Goal: Check status: Check status

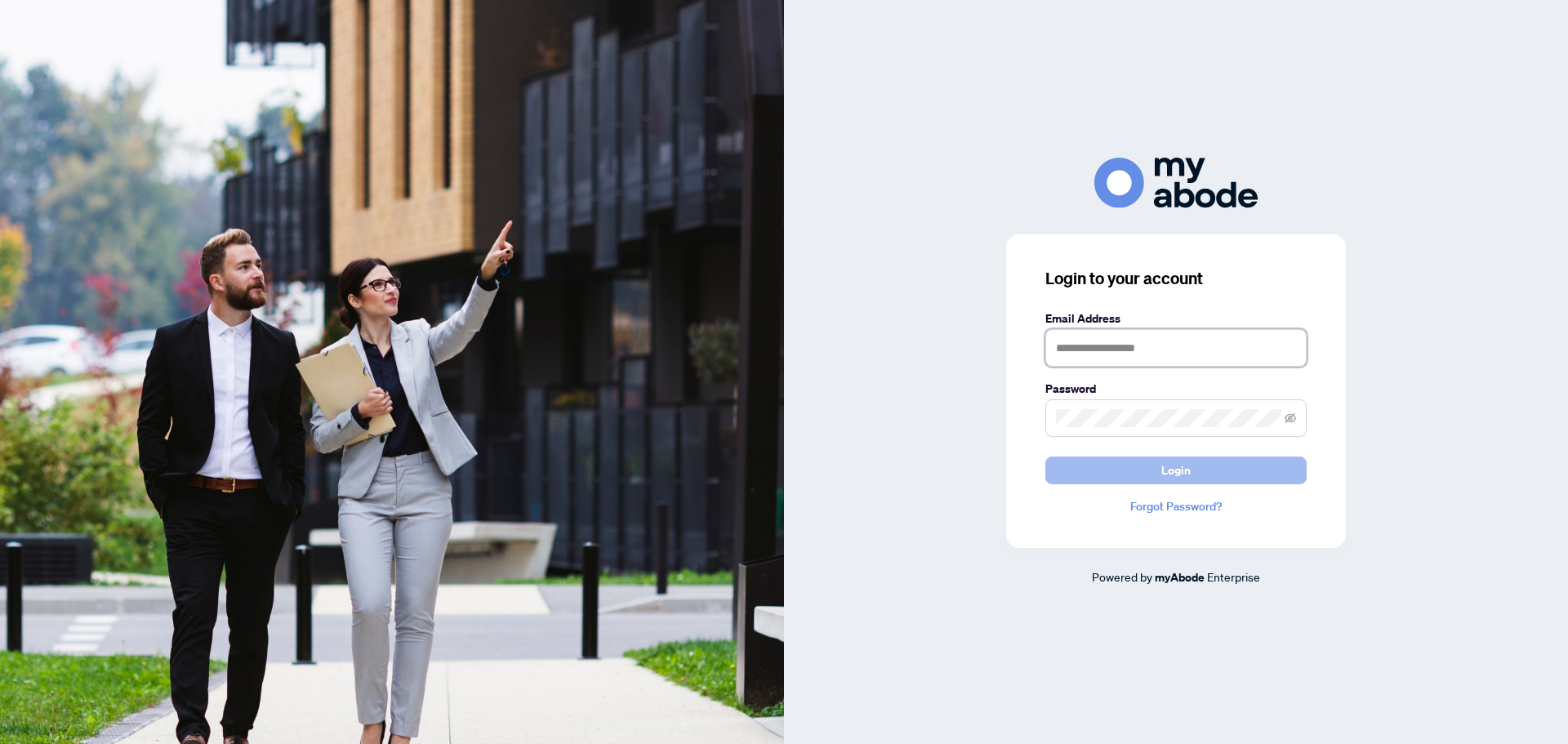
type input "**********"
drag, startPoint x: 1120, startPoint y: 467, endPoint x: 1098, endPoint y: 461, distance: 22.8
click at [1120, 468] on button "Login" at bounding box center [1176, 469] width 261 height 28
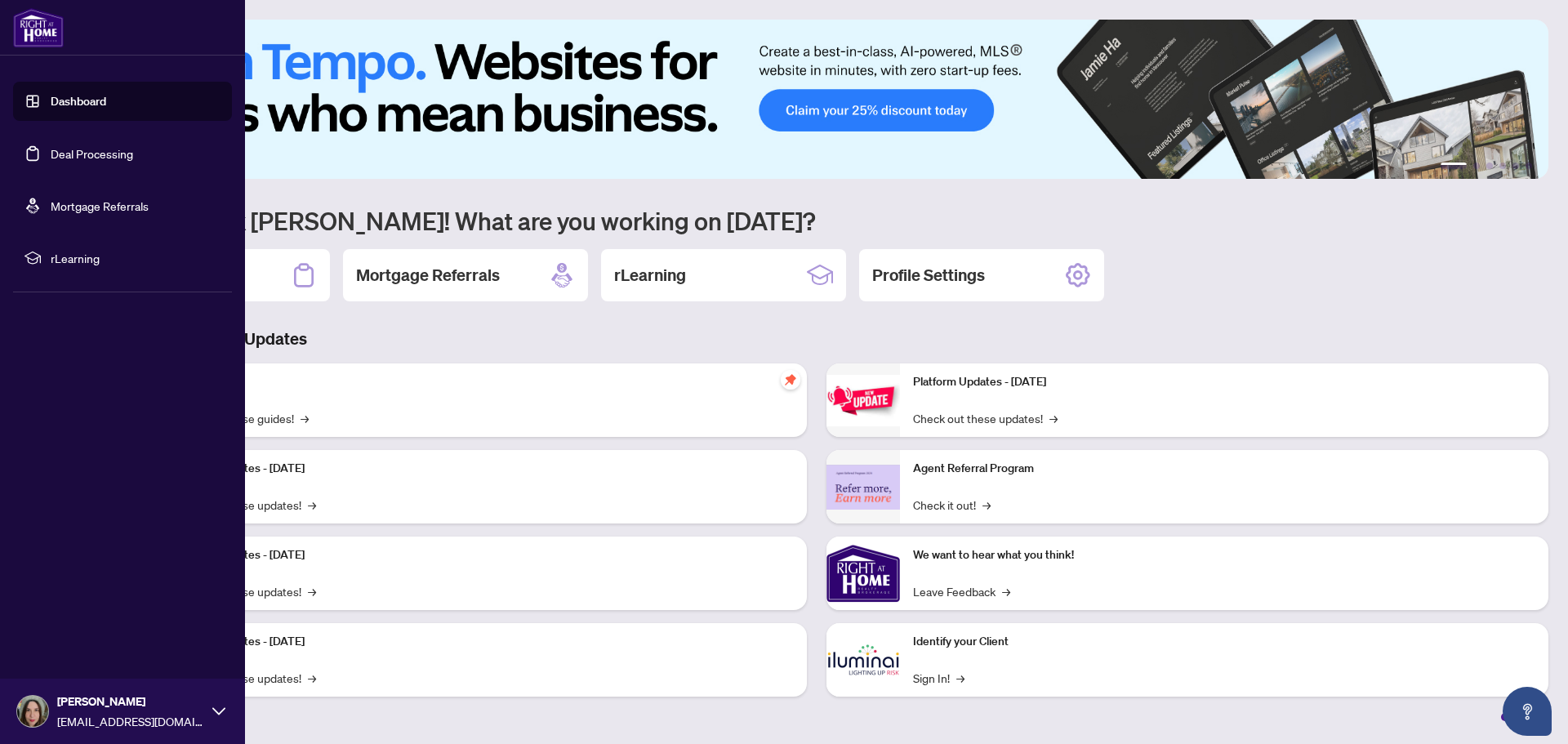
click at [85, 153] on link "Deal Processing" at bounding box center [92, 153] width 82 height 14
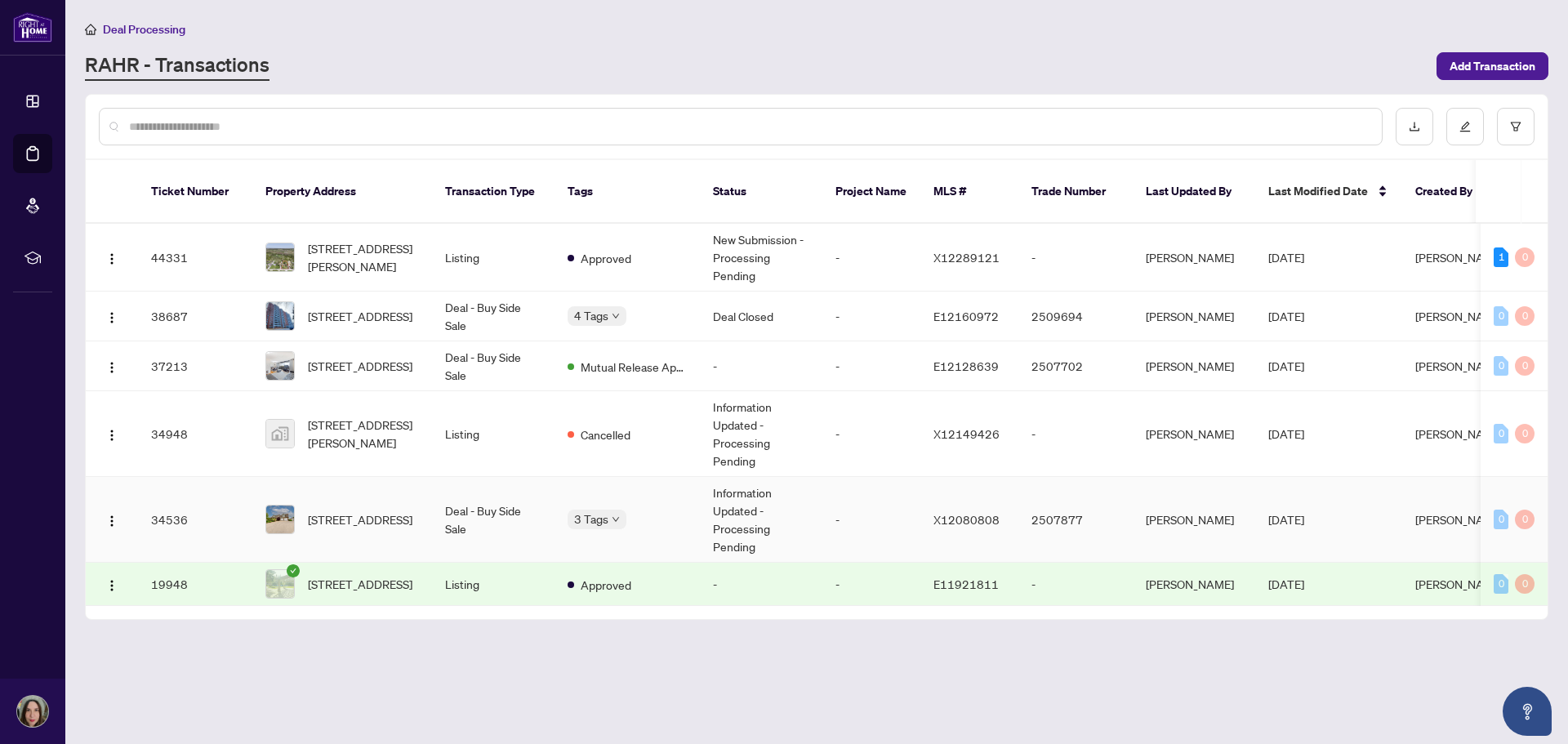
click at [753, 508] on td "Information Updated - Processing Pending" at bounding box center [761, 520] width 122 height 86
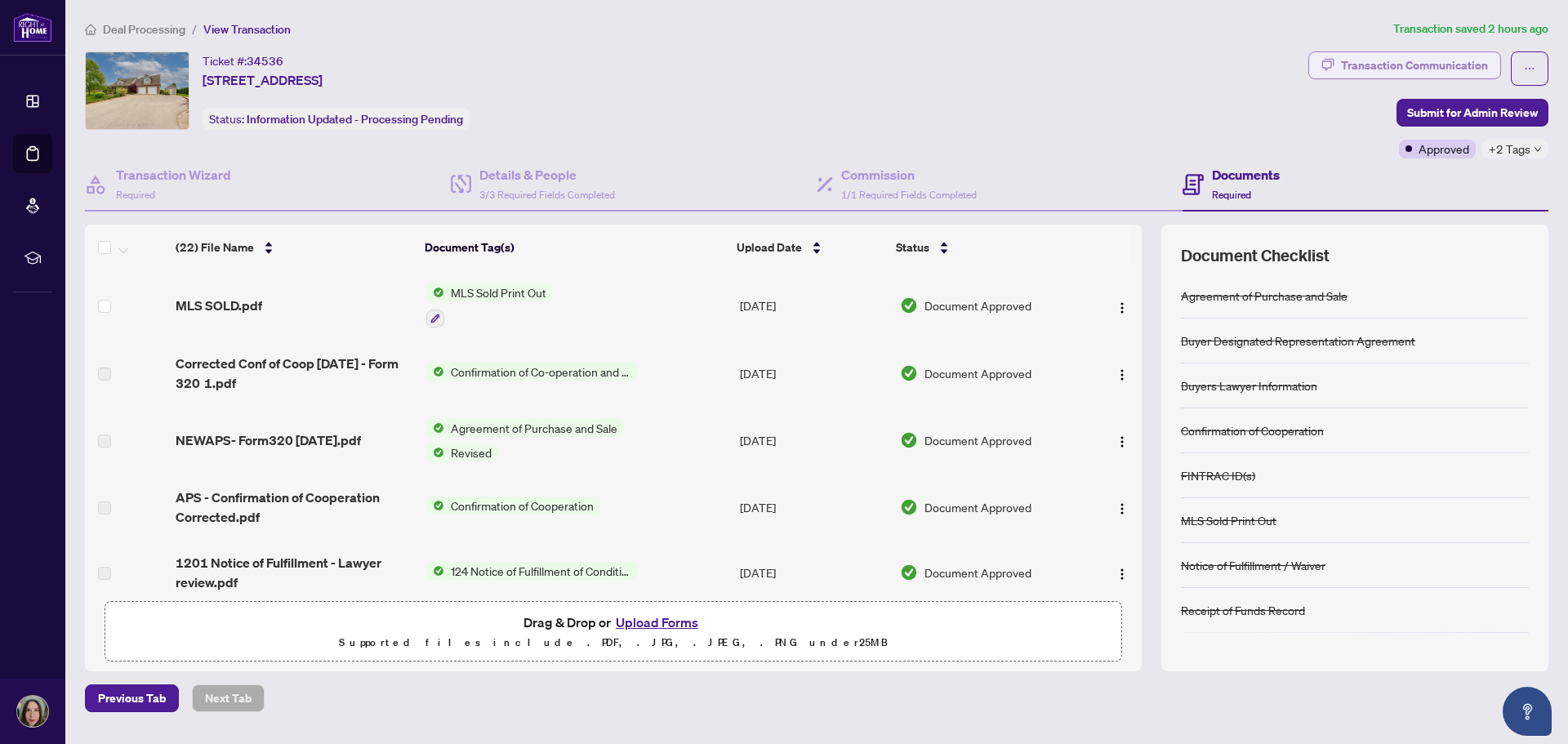
click at [1401, 63] on div "Transaction Communication" at bounding box center [1414, 65] width 147 height 26
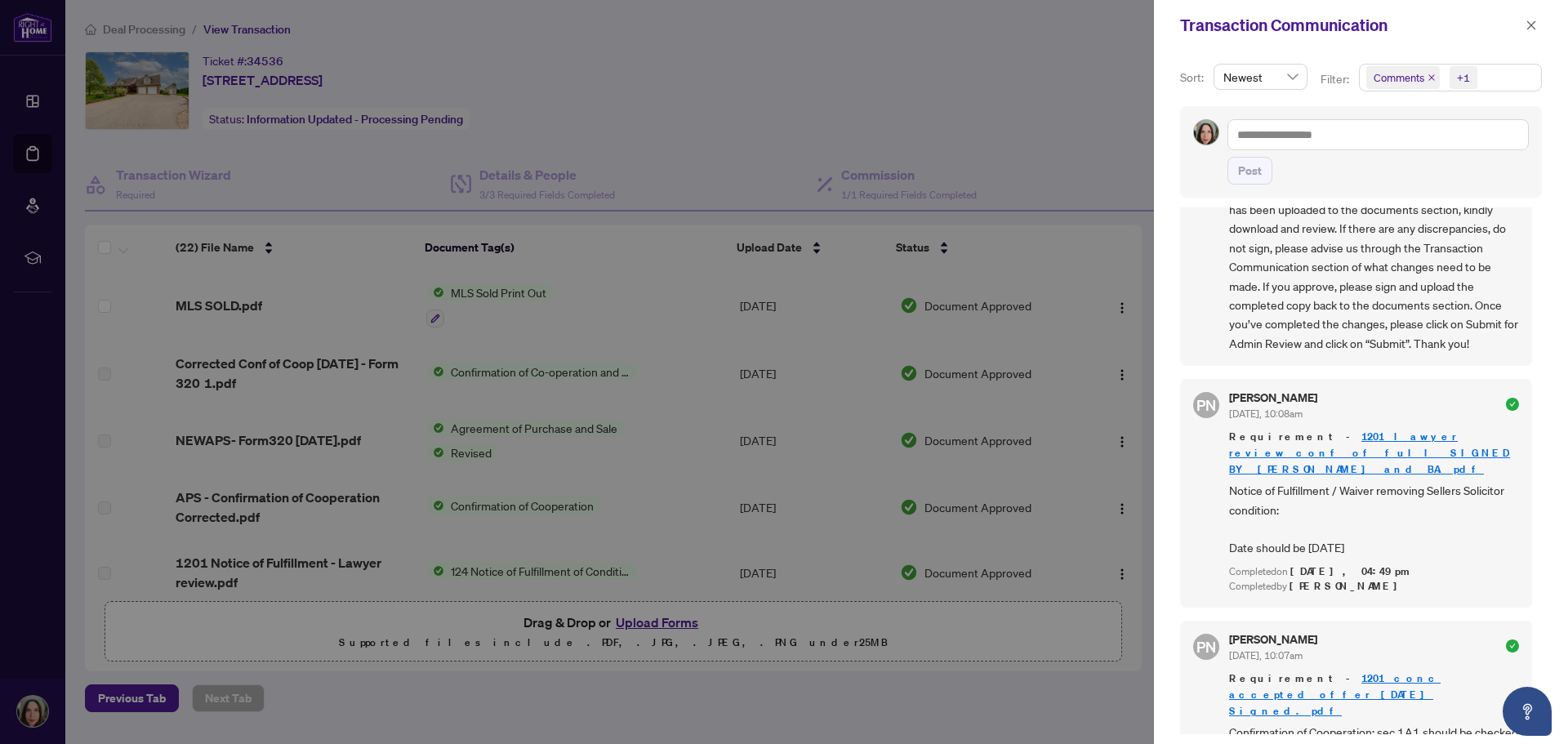
scroll to position [1484, 0]
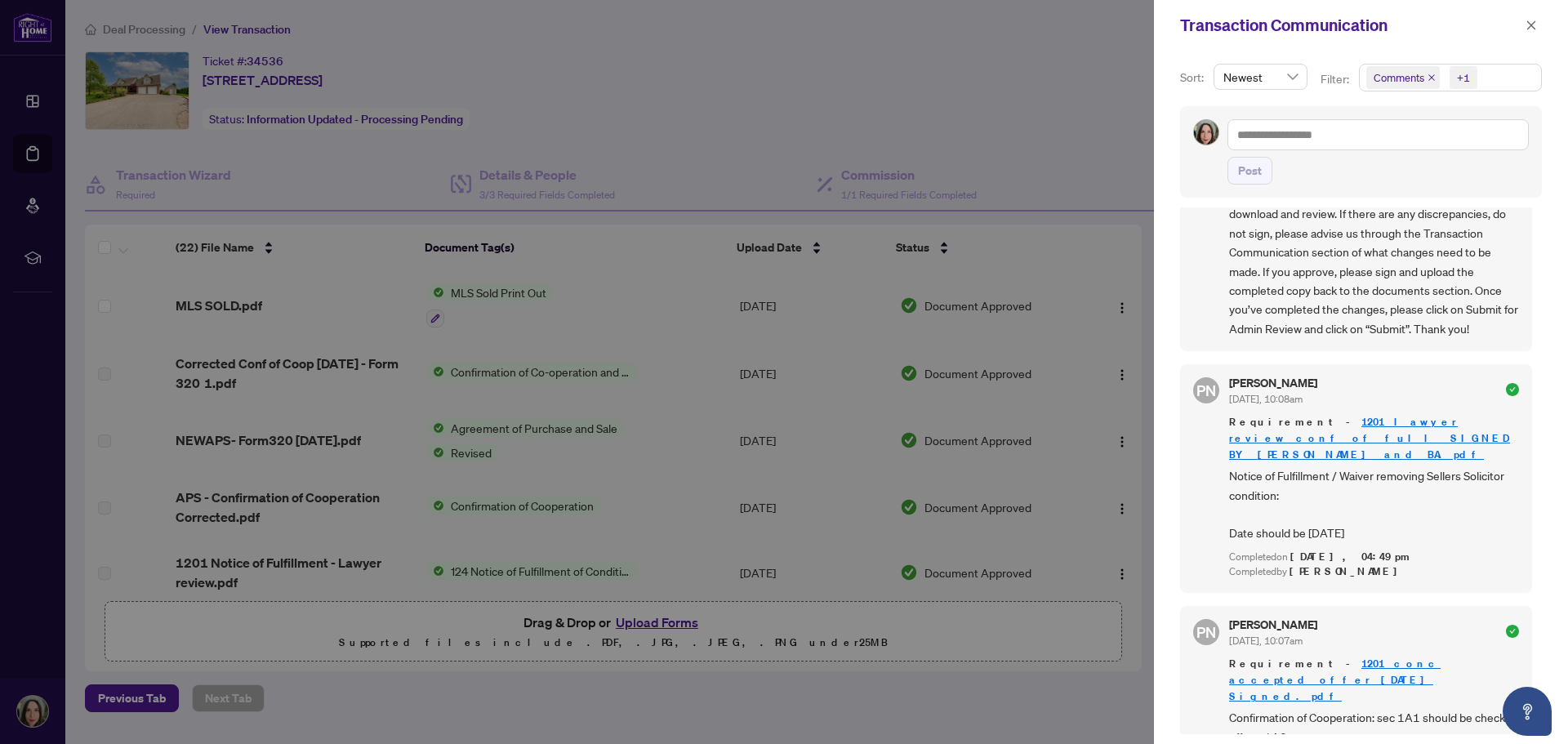
click at [41, 142] on div at bounding box center [784, 372] width 1568 height 744
